Goal: Task Accomplishment & Management: Manage account settings

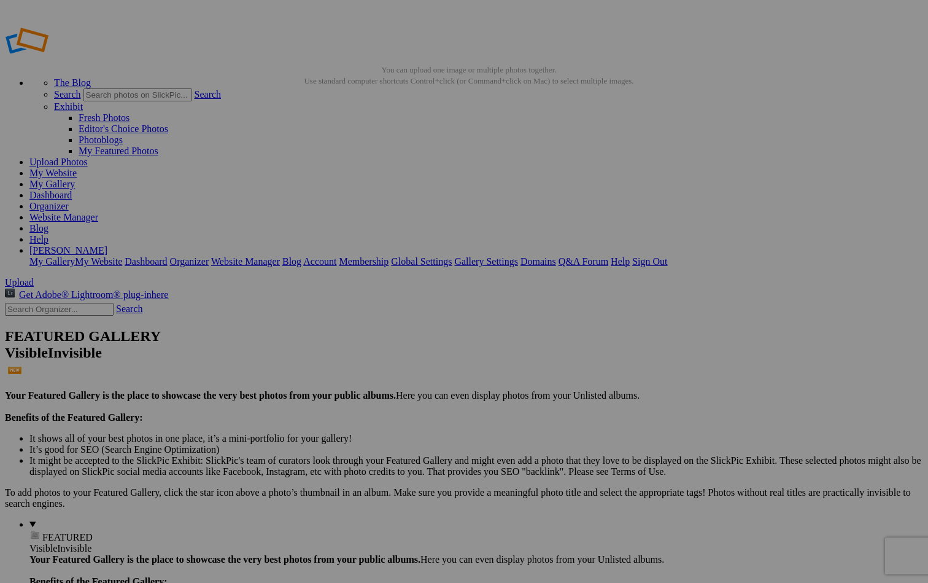
type input "[GEOGRAPHIC_DATA], [GEOGRAPHIC_DATA]-Gallery"
click at [354, 353] on span "Create" at bounding box center [341, 358] width 26 height 10
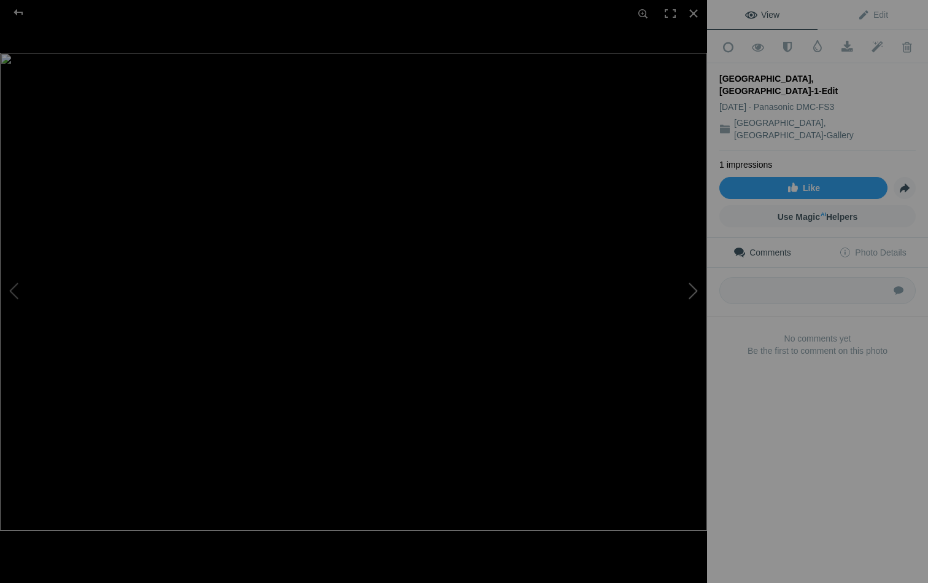
click at [694, 290] on button at bounding box center [661, 292] width 92 height 210
click at [694, 289] on button at bounding box center [661, 292] width 92 height 210
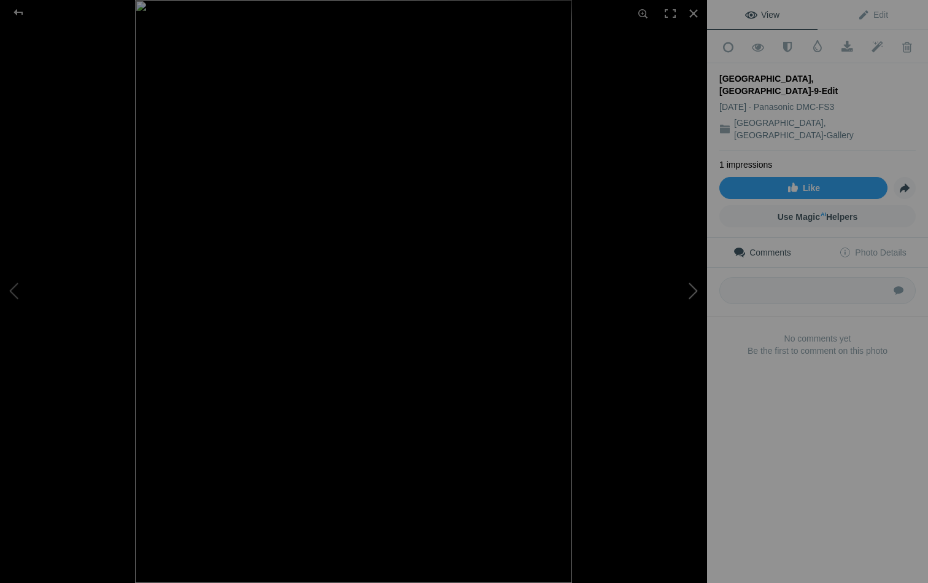
click at [694, 289] on button at bounding box center [661, 292] width 92 height 210
click at [694, 288] on button at bounding box center [661, 292] width 92 height 210
click at [586, 153] on img at bounding box center [353, 291] width 707 height 530
click at [586, 153] on img at bounding box center [237, 361] width 1061 height 796
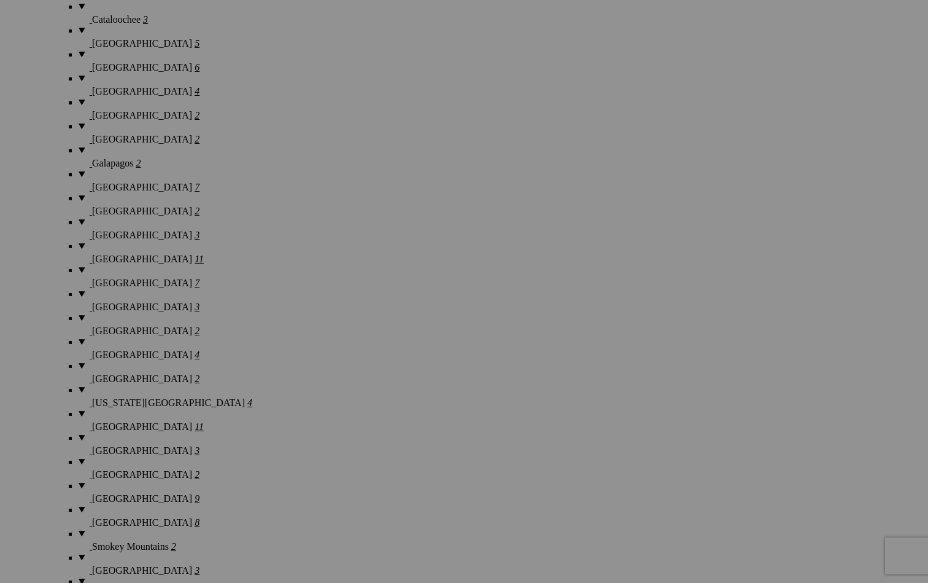
scroll to position [2230, 0]
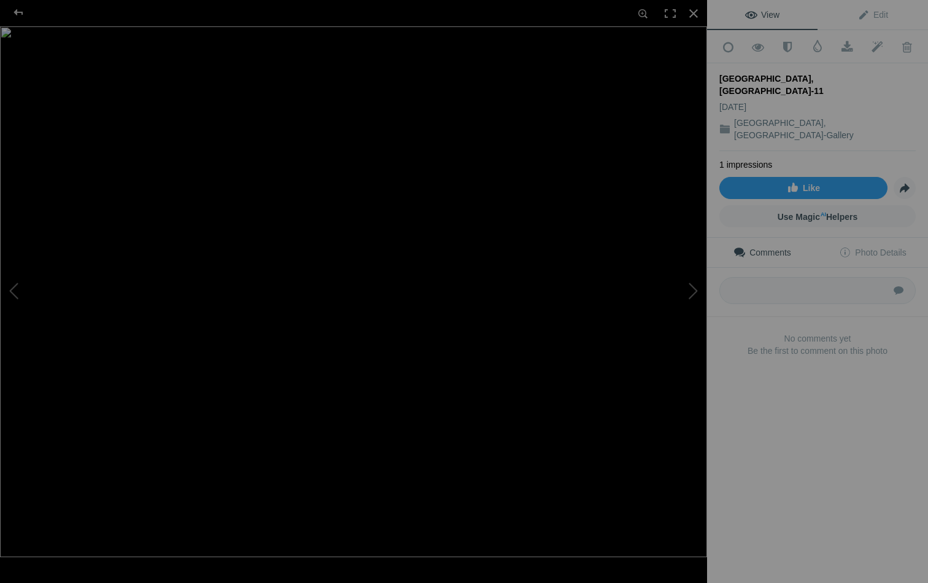
click at [586, 123] on img at bounding box center [353, 291] width 707 height 530
click at [586, 123] on img at bounding box center [237, 376] width 1061 height 796
click at [19, 17] on div at bounding box center [18, 12] width 44 height 25
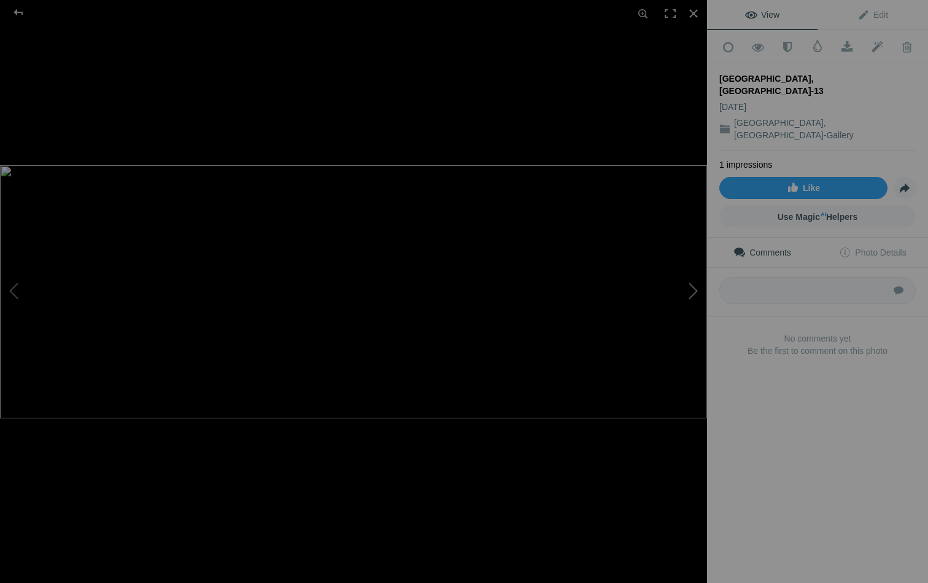
click at [696, 289] on button at bounding box center [661, 292] width 92 height 210
click at [13, 292] on button at bounding box center [46, 292] width 92 height 210
click at [693, 291] on button at bounding box center [661, 292] width 92 height 210
click at [694, 15] on div at bounding box center [693, 13] width 27 height 27
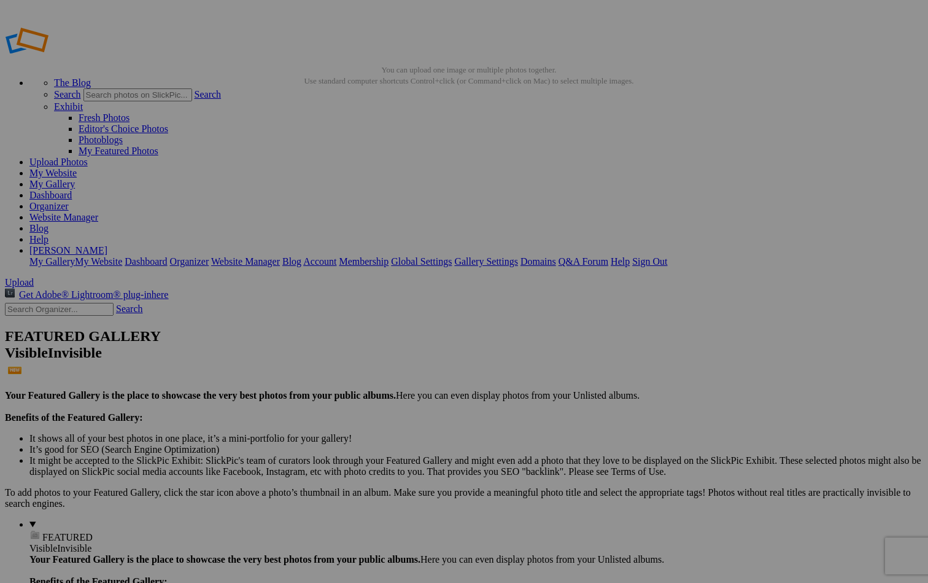
click at [382, 369] on span "Yes" at bounding box center [375, 371] width 14 height 10
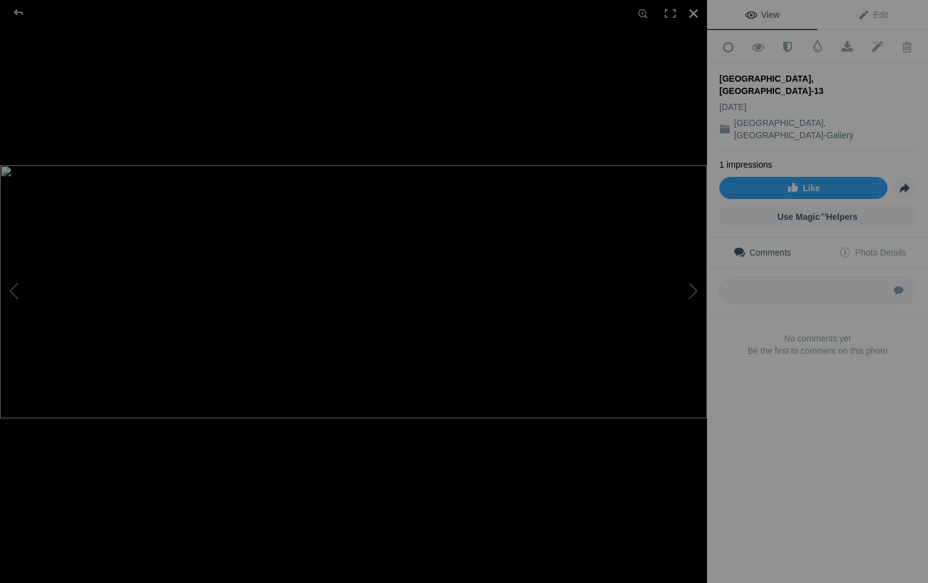
click at [695, 13] on div at bounding box center [693, 13] width 27 height 27
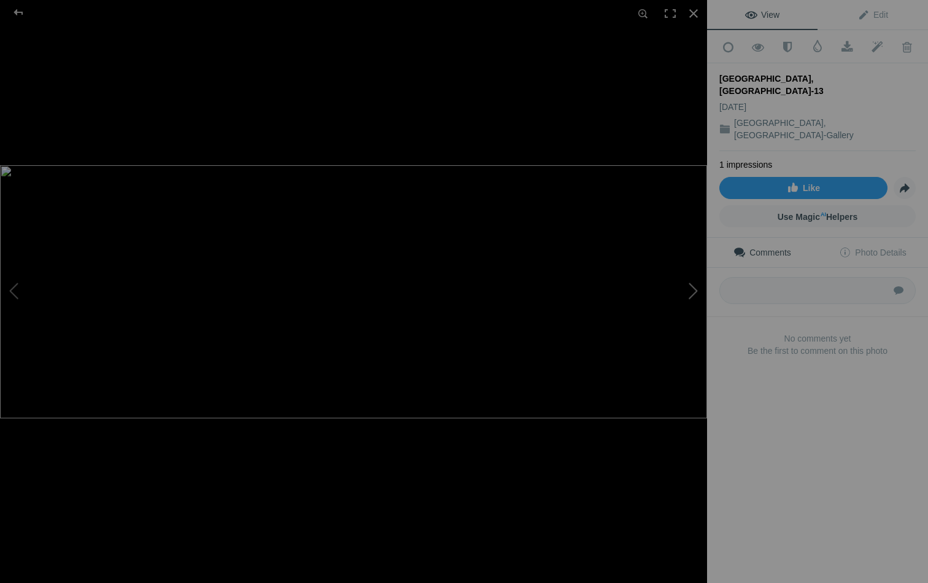
click at [692, 285] on button at bounding box center [661, 292] width 92 height 210
click at [692, 287] on button at bounding box center [661, 292] width 92 height 210
click at [696, 293] on button at bounding box center [661, 292] width 92 height 210
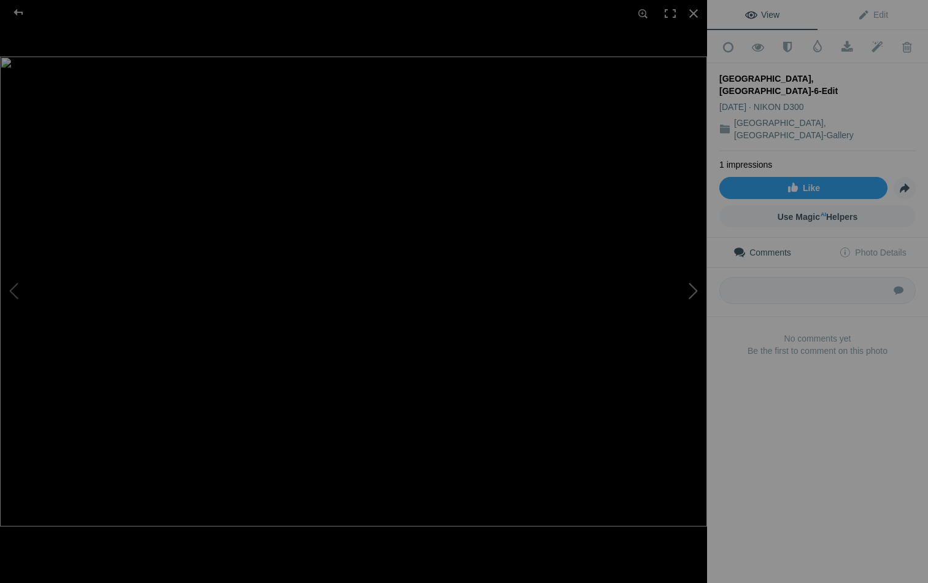
click at [696, 293] on button at bounding box center [661, 292] width 92 height 210
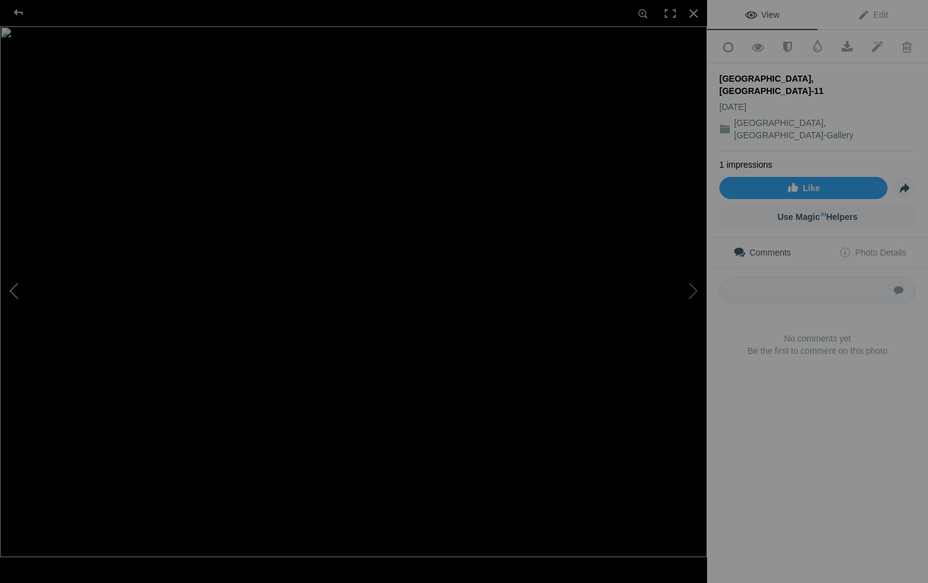
click at [21, 289] on button at bounding box center [46, 292] width 92 height 210
click at [687, 287] on button at bounding box center [661, 292] width 92 height 210
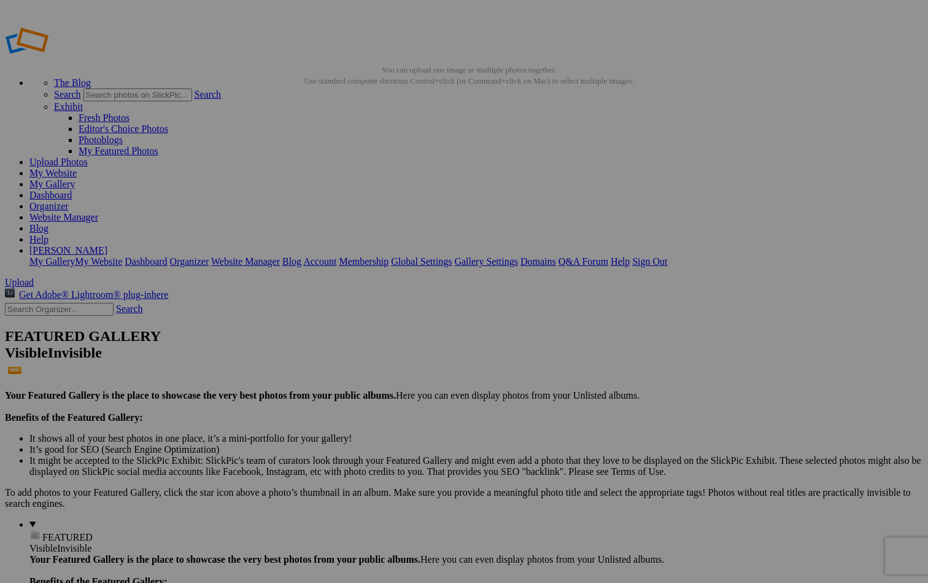
drag, startPoint x: 646, startPoint y: 324, endPoint x: 511, endPoint y: 179, distance: 198.1
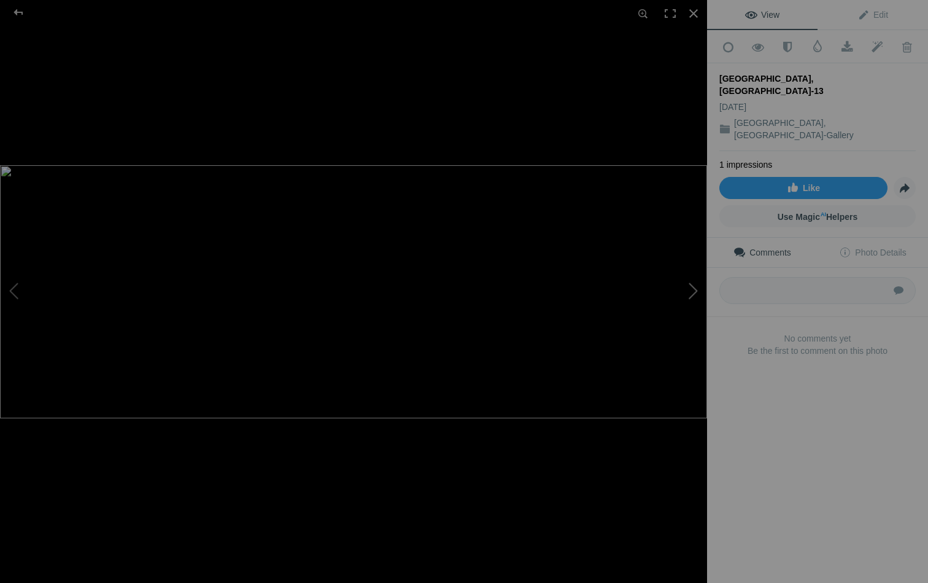
click at [695, 285] on button at bounding box center [661, 292] width 92 height 210
click at [12, 290] on button at bounding box center [46, 292] width 92 height 210
click at [691, 14] on div at bounding box center [693, 13] width 27 height 27
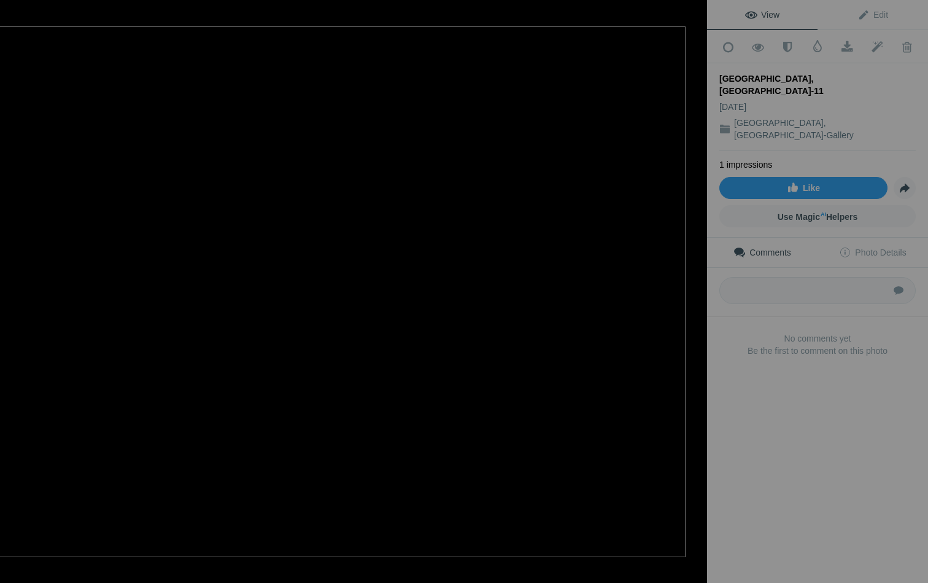
click at [623, 271] on button at bounding box center [661, 292] width 92 height 210
click at [18, 9] on div at bounding box center [18, 12] width 44 height 25
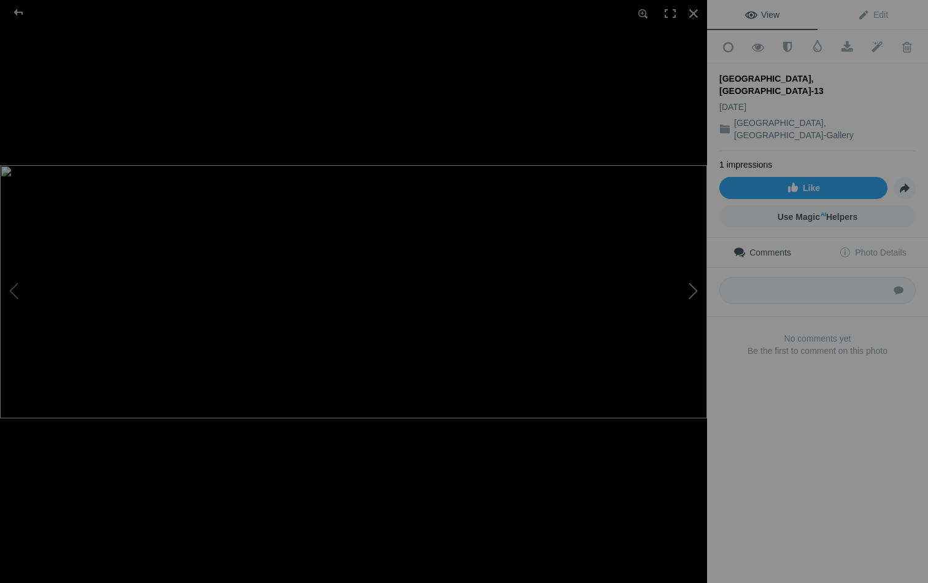
click at [689, 290] on button at bounding box center [661, 292] width 92 height 210
click at [17, 12] on div at bounding box center [18, 12] width 44 height 25
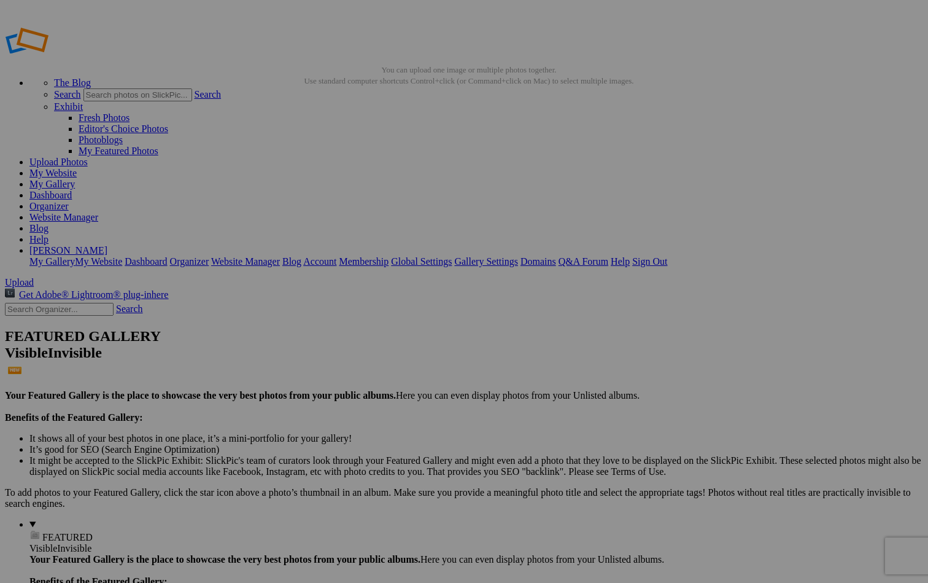
click at [382, 371] on link "Yes" at bounding box center [375, 371] width 14 height 10
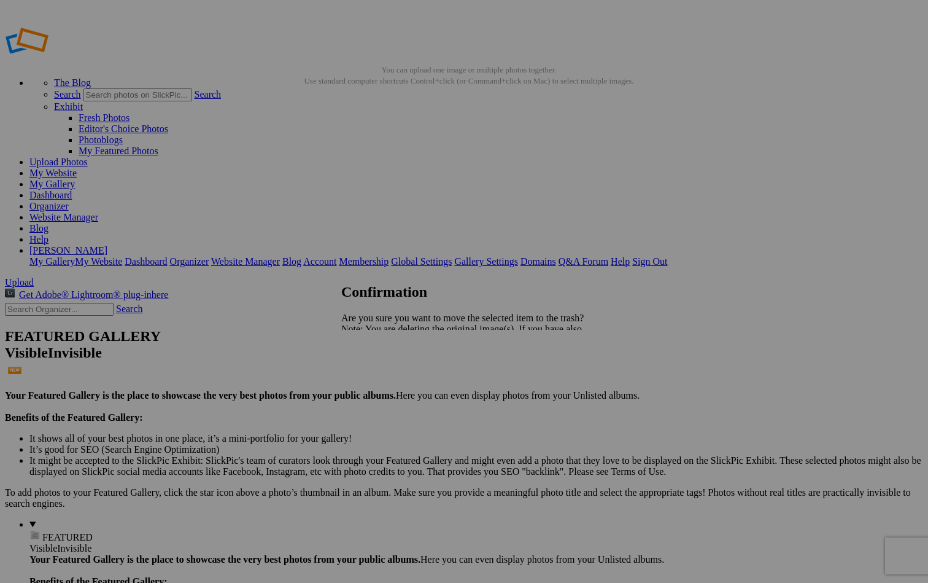
click at [382, 371] on span "Yes" at bounding box center [375, 371] width 14 height 10
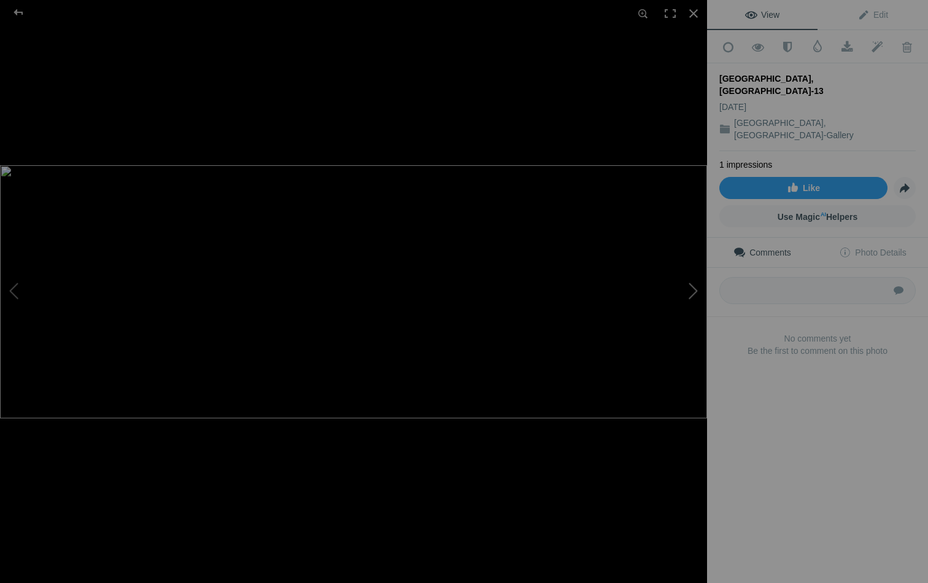
click at [695, 292] on button at bounding box center [661, 292] width 92 height 210
click at [691, 12] on div at bounding box center [693, 13] width 27 height 27
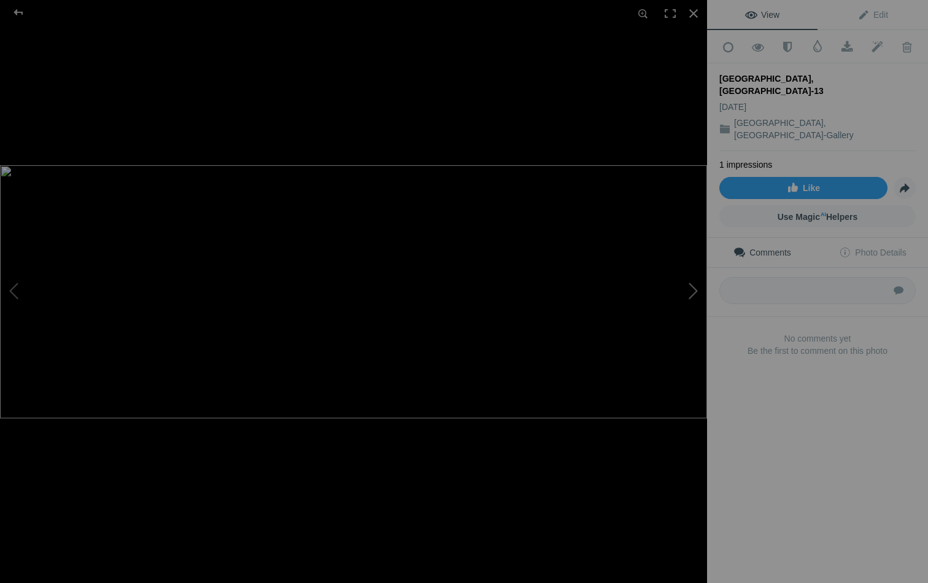
click at [696, 289] on button at bounding box center [661, 292] width 92 height 210
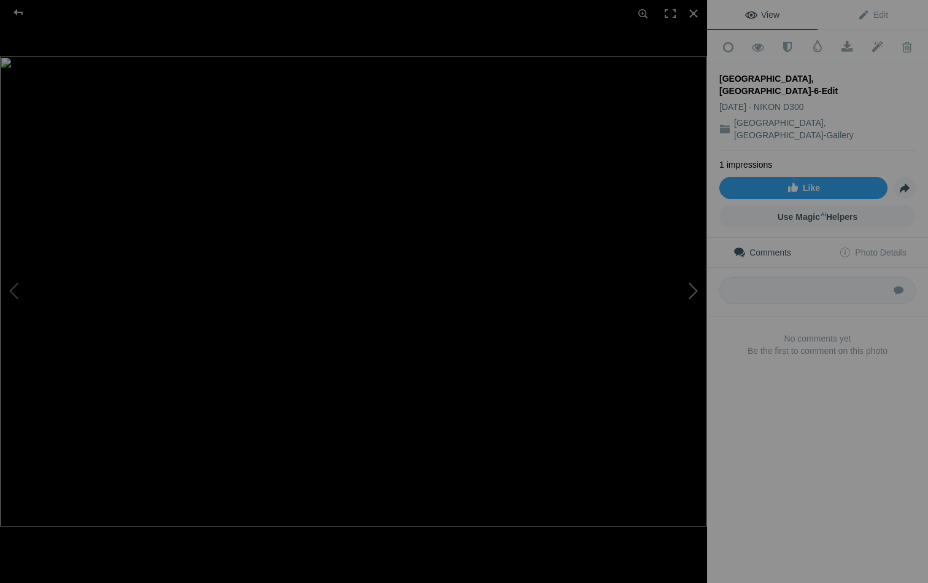
click at [696, 289] on button at bounding box center [661, 292] width 92 height 210
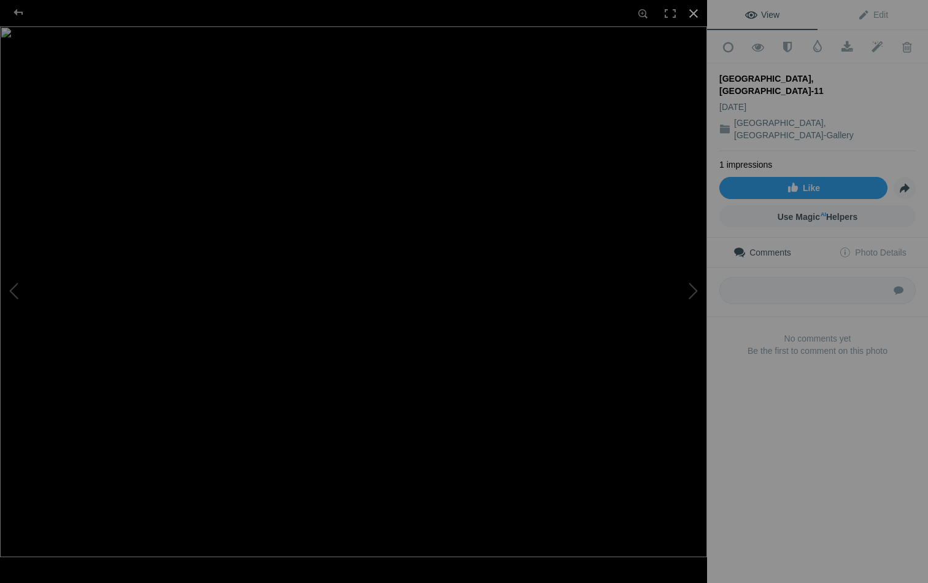
click at [696, 13] on div at bounding box center [693, 13] width 27 height 27
